Goal: Transaction & Acquisition: Subscribe to service/newsletter

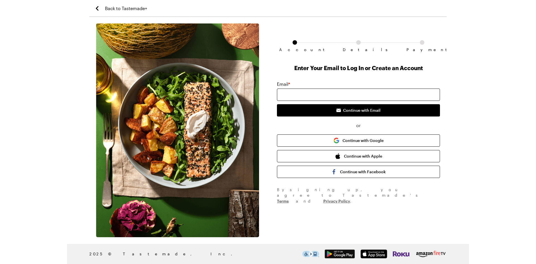
click at [299, 94] on input "email" at bounding box center [358, 95] width 163 height 12
type input "[EMAIL_ADDRESS][DOMAIN_NAME]"
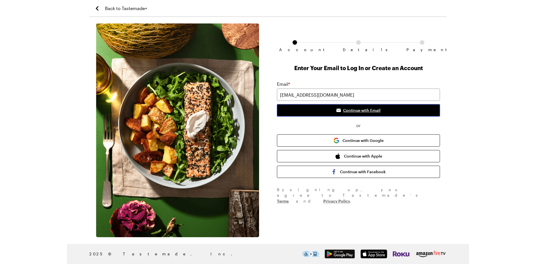
click at [343, 111] on span "Continue with Email" at bounding box center [361, 111] width 37 height 6
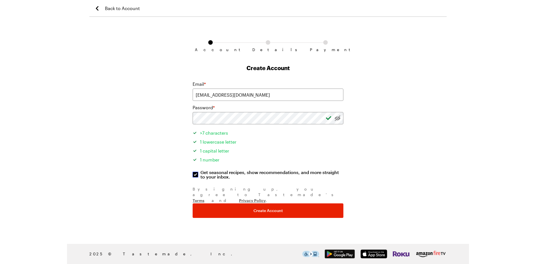
click at [195, 174] on input "Get seasonal recipes, show recommendations, and more straight to your inbox. Ge…" at bounding box center [196, 175] width 6 height 6
checkbox input "false"
click at [279, 207] on div "Account Details Payment Create Account Email * [EMAIL_ADDRESS][DOMAIN_NAME] Pas…" at bounding box center [268, 130] width 162 height 214
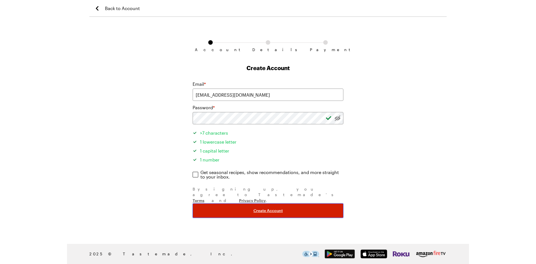
click at [274, 208] on span "Create Account" at bounding box center [268, 211] width 29 height 6
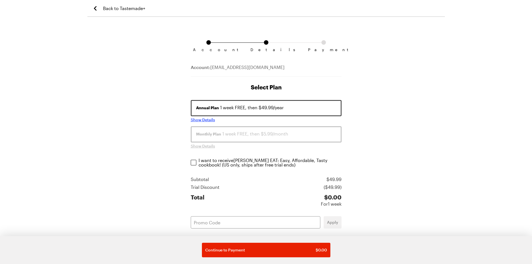
click at [205, 119] on span "Show Details" at bounding box center [203, 120] width 24 height 6
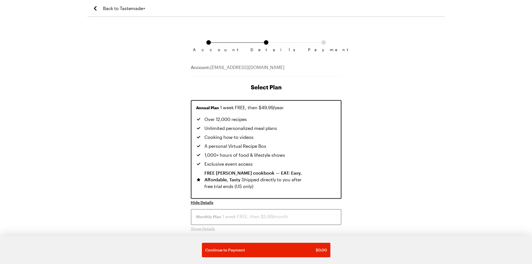
click at [349, 89] on div "Account Details Payment Account: [EMAIL_ADDRESS][DOMAIN_NAME] Select Plan Annua…" at bounding box center [266, 243] width 358 height 440
click at [354, 86] on div "Account Details Payment Account: [EMAIL_ADDRESS][DOMAIN_NAME] Select Plan Annua…" at bounding box center [266, 243] width 358 height 440
click at [204, 200] on span "Hide Details" at bounding box center [202, 203] width 23 height 6
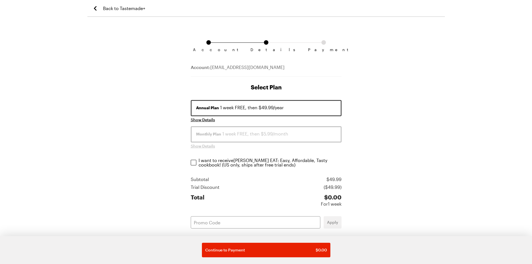
click at [224, 136] on div "Monthly Plan 1 week FREE, then $5.99/month" at bounding box center [266, 133] width 140 height 7
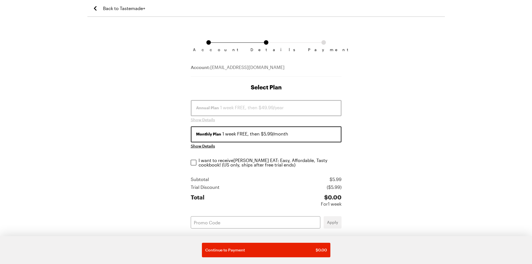
click at [224, 136] on div "Monthly Plan 1 week FREE, then $5.99/month" at bounding box center [266, 133] width 140 height 7
drag, startPoint x: 218, startPoint y: 216, endPoint x: 218, endPoint y: 224, distance: 8.1
click at [218, 216] on div "Annual Plan 1 week FREE, then $49.99/year Show Details Monthly Plan 1 week FREE…" at bounding box center [266, 220] width 151 height 240
click at [220, 220] on input "text" at bounding box center [256, 222] width 130 height 12
paste input "SFW3WC23C25"
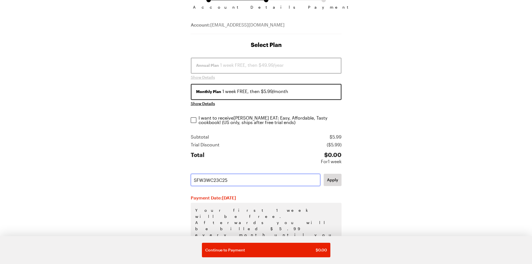
scroll to position [56, 0]
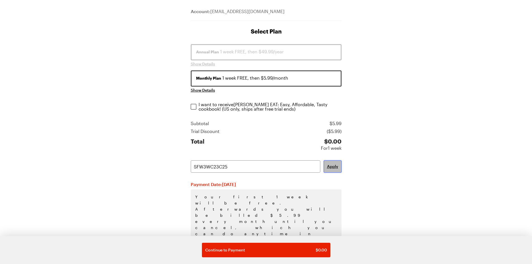
click at [333, 166] on span "Apply" at bounding box center [332, 167] width 11 height 6
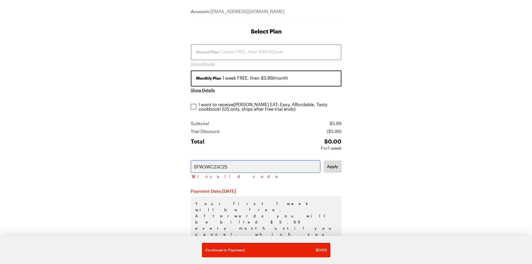
click at [229, 167] on input "SFW3WC23C25" at bounding box center [256, 166] width 130 height 12
click at [240, 164] on input "SFW3WC23C25" at bounding box center [256, 166] width 130 height 12
type input "S"
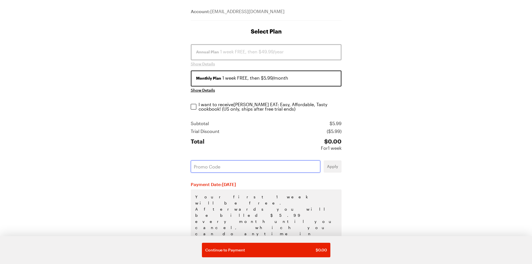
paste input "IYNVFDSD"
type input "IYNVFDSD"
click at [336, 168] on span "Apply" at bounding box center [332, 167] width 11 height 6
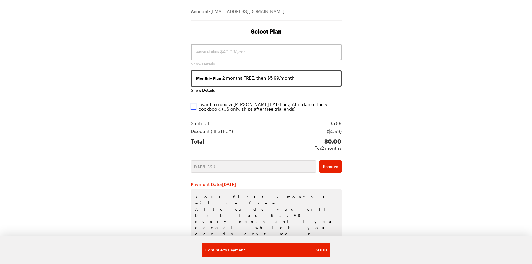
click at [193, 108] on input "I want to receive [PERSON_NAME] EAT: Easy, Affordable, Tasty cookbook ! (US onl…" at bounding box center [194, 107] width 6 height 6
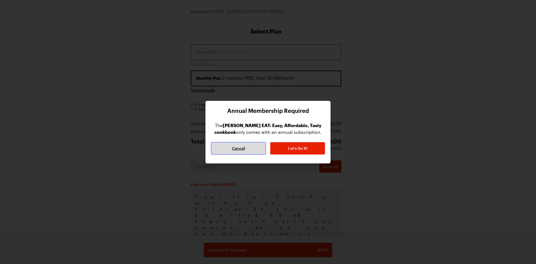
click at [250, 152] on button "Cancel" at bounding box center [238, 148] width 55 height 12
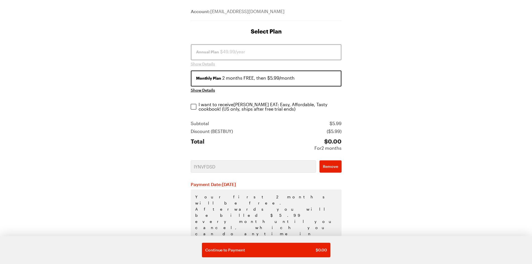
scroll to position [57, 0]
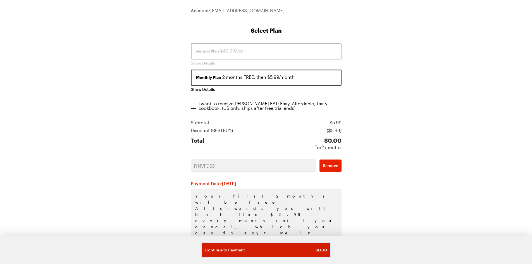
click at [229, 250] on span "Continue to Payment" at bounding box center [225, 250] width 40 height 6
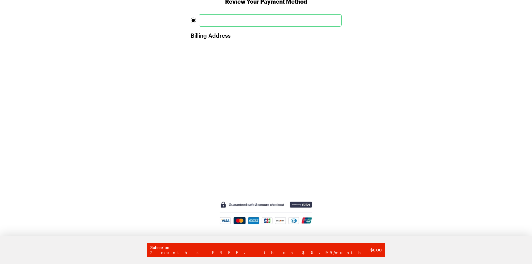
scroll to position [95, 0]
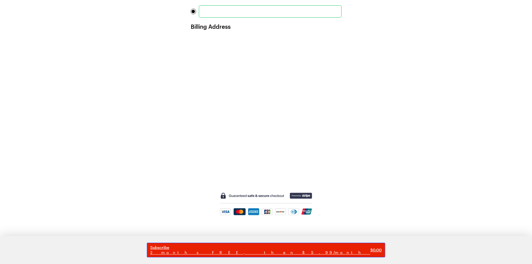
click at [289, 248] on span "Subscribe" at bounding box center [260, 247] width 220 height 5
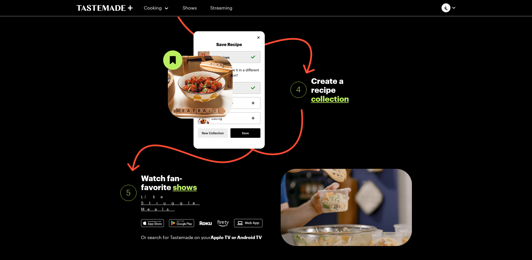
scroll to position [363, 0]
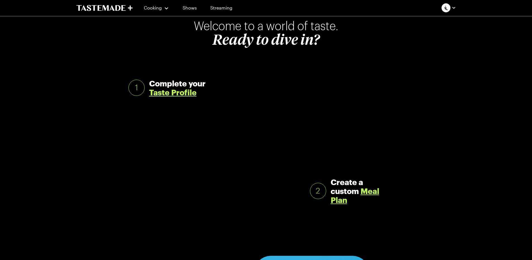
scroll to position [0, 0]
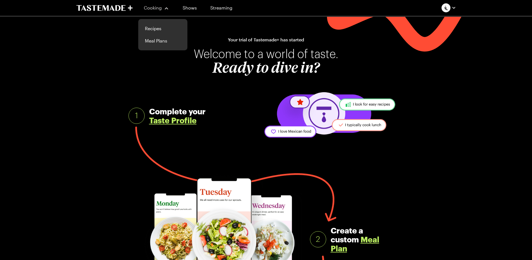
click at [155, 10] on div "Cooking" at bounding box center [156, 7] width 25 height 7
click at [166, 8] on div "Cooking" at bounding box center [156, 7] width 25 height 7
click at [149, 43] on link "Meal Plans" at bounding box center [163, 41] width 42 height 12
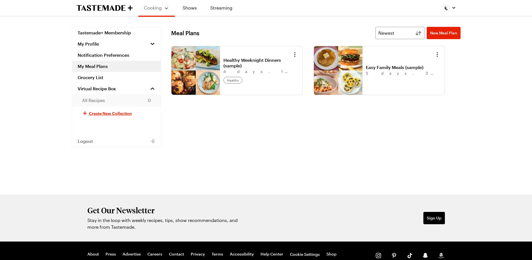
click at [96, 103] on span "All Recipes" at bounding box center [93, 100] width 23 height 7
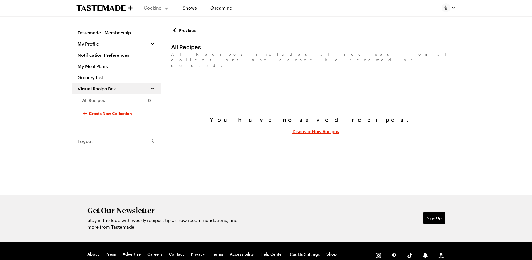
click at [303, 128] on link "Discover New Recipes" at bounding box center [315, 131] width 47 height 7
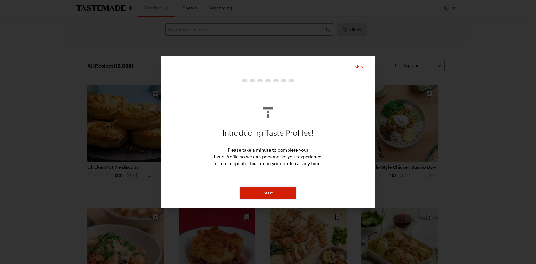
click at [279, 194] on button "Start" at bounding box center [268, 193] width 56 height 12
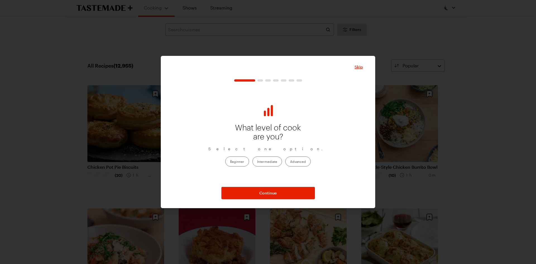
click at [270, 161] on label "Intermediate" at bounding box center [267, 161] width 30 height 10
click at [257, 162] on input "Intermediate" at bounding box center [257, 162] width 0 height 0
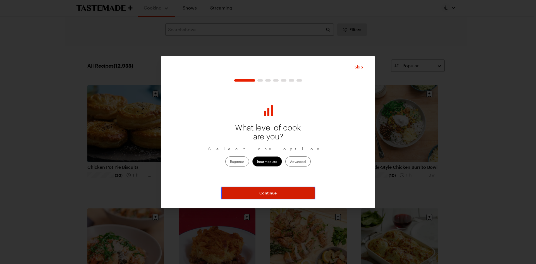
click at [278, 195] on button "Continue" at bounding box center [268, 193] width 94 height 12
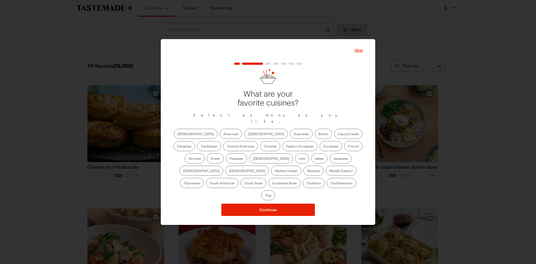
click at [220, 139] on label "American" at bounding box center [231, 134] width 22 height 10
click at [223, 134] on input "American" at bounding box center [223, 134] width 0 height 0
click at [244, 134] on label "[DEMOGRAPHIC_DATA]" at bounding box center [266, 134] width 44 height 10
click at [248, 134] on input "[DEMOGRAPHIC_DATA]" at bounding box center [248, 134] width 0 height 0
click at [334, 137] on label "Cajun/Creole" at bounding box center [348, 134] width 28 height 10
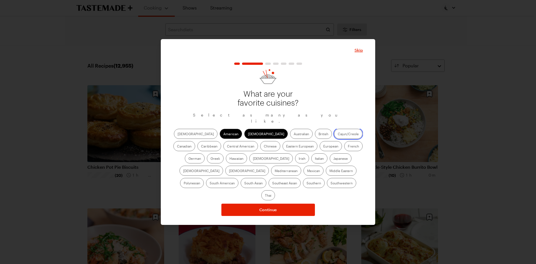
click at [338, 134] on input "Cajun/Creole" at bounding box center [338, 134] width 0 height 0
click at [221, 141] on label "Caribbean" at bounding box center [209, 146] width 24 height 10
click at [201, 147] on input "Caribbean" at bounding box center [201, 147] width 0 height 0
click at [223, 149] on label "Central American" at bounding box center [240, 146] width 35 height 10
click at [227, 147] on American "Central American" at bounding box center [227, 147] width 0 height 0
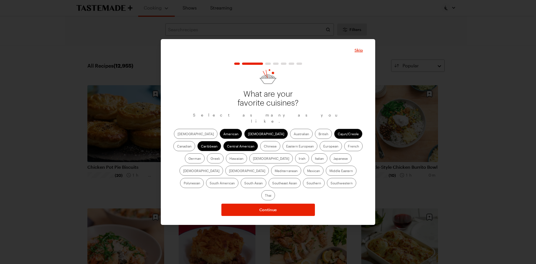
click at [260, 148] on label "Chinese" at bounding box center [270, 146] width 20 height 10
click at [264, 147] on input "Chinese" at bounding box center [264, 147] width 0 height 0
click at [269, 166] on label "[DEMOGRAPHIC_DATA]" at bounding box center [247, 171] width 44 height 10
click at [229, 171] on input "[DEMOGRAPHIC_DATA]" at bounding box center [229, 171] width 0 height 0
click at [304, 173] on label "Mexican" at bounding box center [314, 171] width 20 height 10
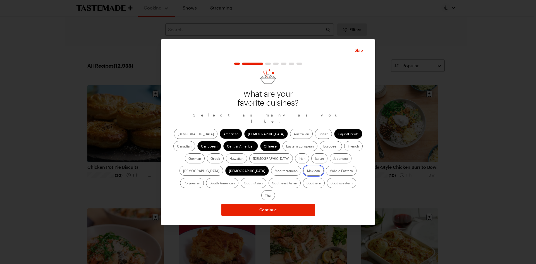
click at [307, 171] on input "Mexican" at bounding box center [307, 171] width 0 height 0
click at [301, 166] on label "Mediterranean" at bounding box center [286, 171] width 30 height 10
click at [275, 171] on input "Mediterranean" at bounding box center [275, 171] width 0 height 0
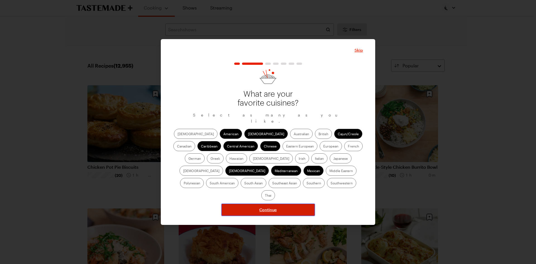
click at [289, 204] on button "Continue" at bounding box center [268, 210] width 94 height 12
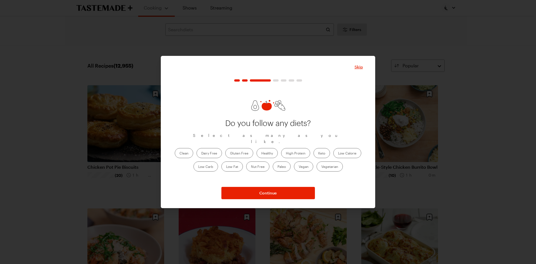
click at [261, 149] on label "Healthy" at bounding box center [267, 153] width 21 height 10
click at [261, 154] on input "Healthy" at bounding box center [261, 154] width 0 height 0
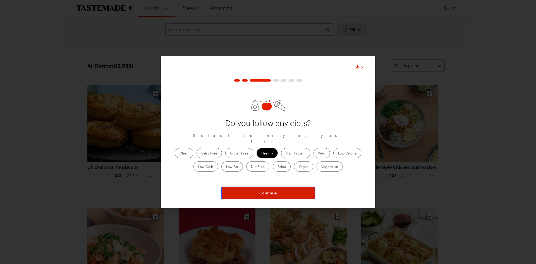
click at [263, 195] on span "Continue" at bounding box center [267, 193] width 17 height 6
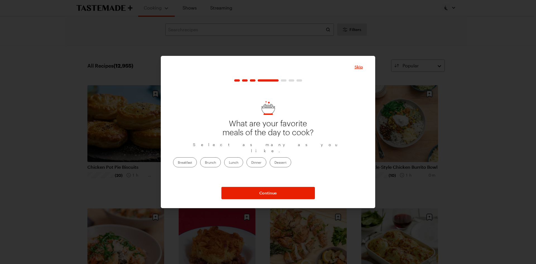
click at [243, 157] on label "Lunch" at bounding box center [233, 162] width 19 height 10
click at [229, 163] on input "Lunch" at bounding box center [229, 163] width 0 height 0
click at [266, 157] on label "Dinner" at bounding box center [257, 162] width 20 height 10
click at [251, 163] on input "Dinner" at bounding box center [251, 163] width 0 height 0
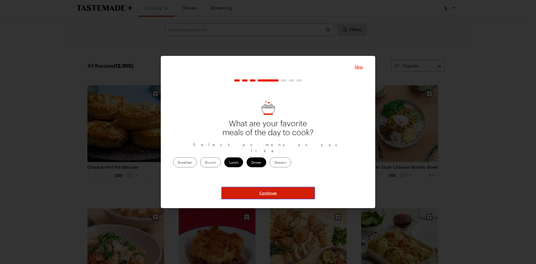
click at [268, 194] on span "Continue" at bounding box center [267, 193] width 17 height 6
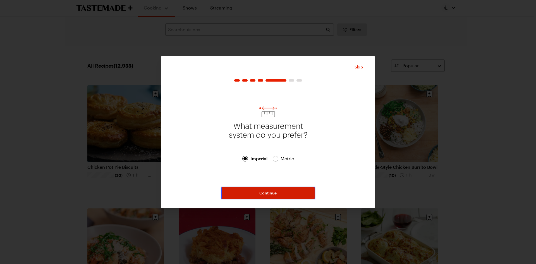
click at [269, 193] on span "Continue" at bounding box center [267, 193] width 17 height 6
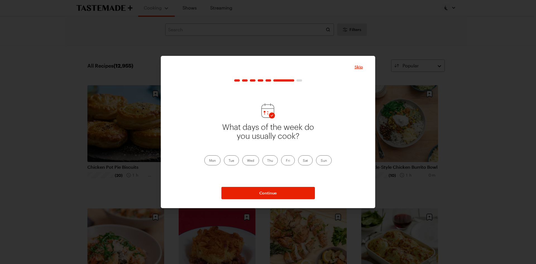
click at [213, 161] on label "Mon" at bounding box center [212, 160] width 16 height 10
click at [209, 161] on input "Mon" at bounding box center [209, 161] width 0 height 0
click at [232, 160] on label "Tue" at bounding box center [231, 160] width 15 height 10
click at [229, 161] on input "Tue" at bounding box center [229, 161] width 0 height 0
click at [256, 160] on label "Wed" at bounding box center [250, 160] width 17 height 10
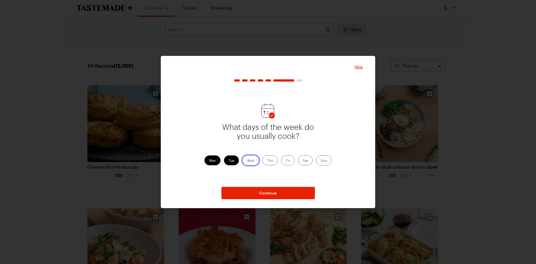
click at [247, 161] on input "Wed" at bounding box center [247, 161] width 0 height 0
click at [271, 158] on label "Thu" at bounding box center [270, 160] width 15 height 10
click at [267, 161] on input "Thu" at bounding box center [267, 161] width 0 height 0
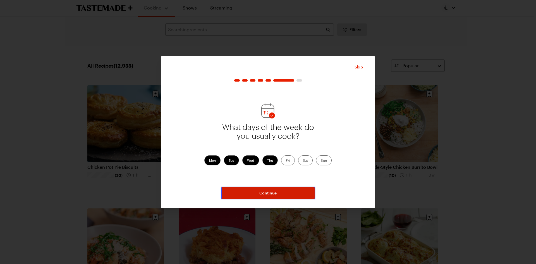
click at [280, 193] on button "Continue" at bounding box center [268, 193] width 94 height 12
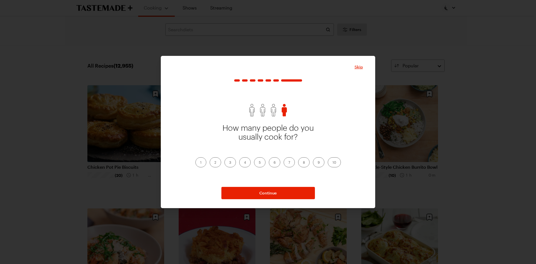
click at [248, 162] on label "4" at bounding box center [244, 162] width 11 height 10
click at [244, 163] on input "4" at bounding box center [244, 163] width 0 height 0
click at [275, 197] on button "Continue" at bounding box center [268, 193] width 94 height 12
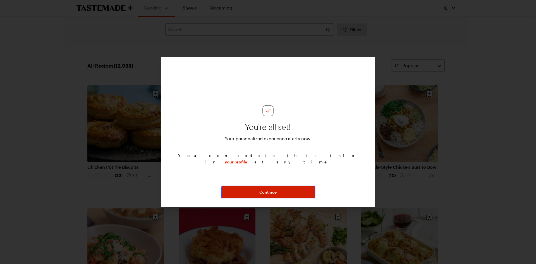
click at [272, 191] on span "Continue" at bounding box center [267, 192] width 17 height 6
